Goal: Check status: Check status

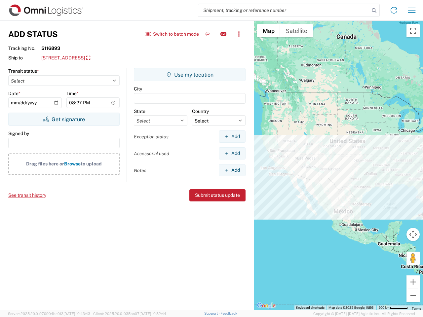
click at [284, 10] on input "search" at bounding box center [283, 10] width 171 height 13
click at [374, 11] on icon at bounding box center [373, 10] width 9 height 9
click at [394, 10] on icon at bounding box center [393, 10] width 11 height 11
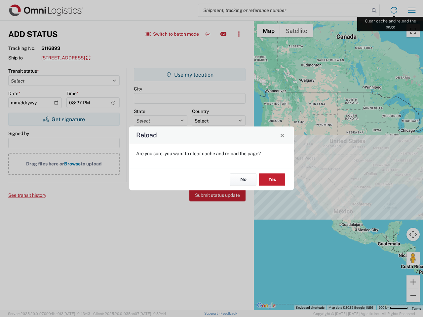
click at [412, 10] on div "Reload Are you sure, you want to clear cache and reload the page? No Yes" at bounding box center [211, 158] width 423 height 317
click at [172, 34] on div "Reload Are you sure, you want to clear cache and reload the page? No Yes" at bounding box center [211, 158] width 423 height 317
click at [208, 34] on div "Reload Are you sure, you want to clear cache and reload the page? No Yes" at bounding box center [211, 158] width 423 height 317
click at [223, 34] on div "Reload Are you sure, you want to clear cache and reload the page? No Yes" at bounding box center [211, 158] width 423 height 317
click at [239, 34] on div "Reload Are you sure, you want to clear cache and reload the page? No Yes" at bounding box center [211, 158] width 423 height 317
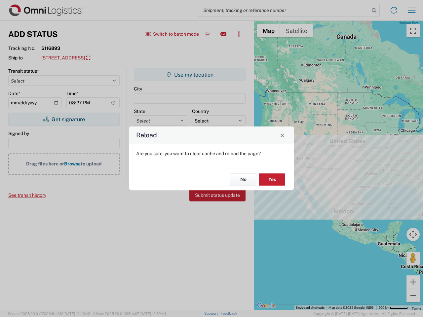
click at [101, 58] on div "Reload Are you sure, you want to clear cache and reload the page? No Yes" at bounding box center [211, 158] width 423 height 317
click at [64, 119] on div "Reload Are you sure, you want to clear cache and reload the page? No Yes" at bounding box center [211, 158] width 423 height 317
